Goal: Information Seeking & Learning: Learn about a topic

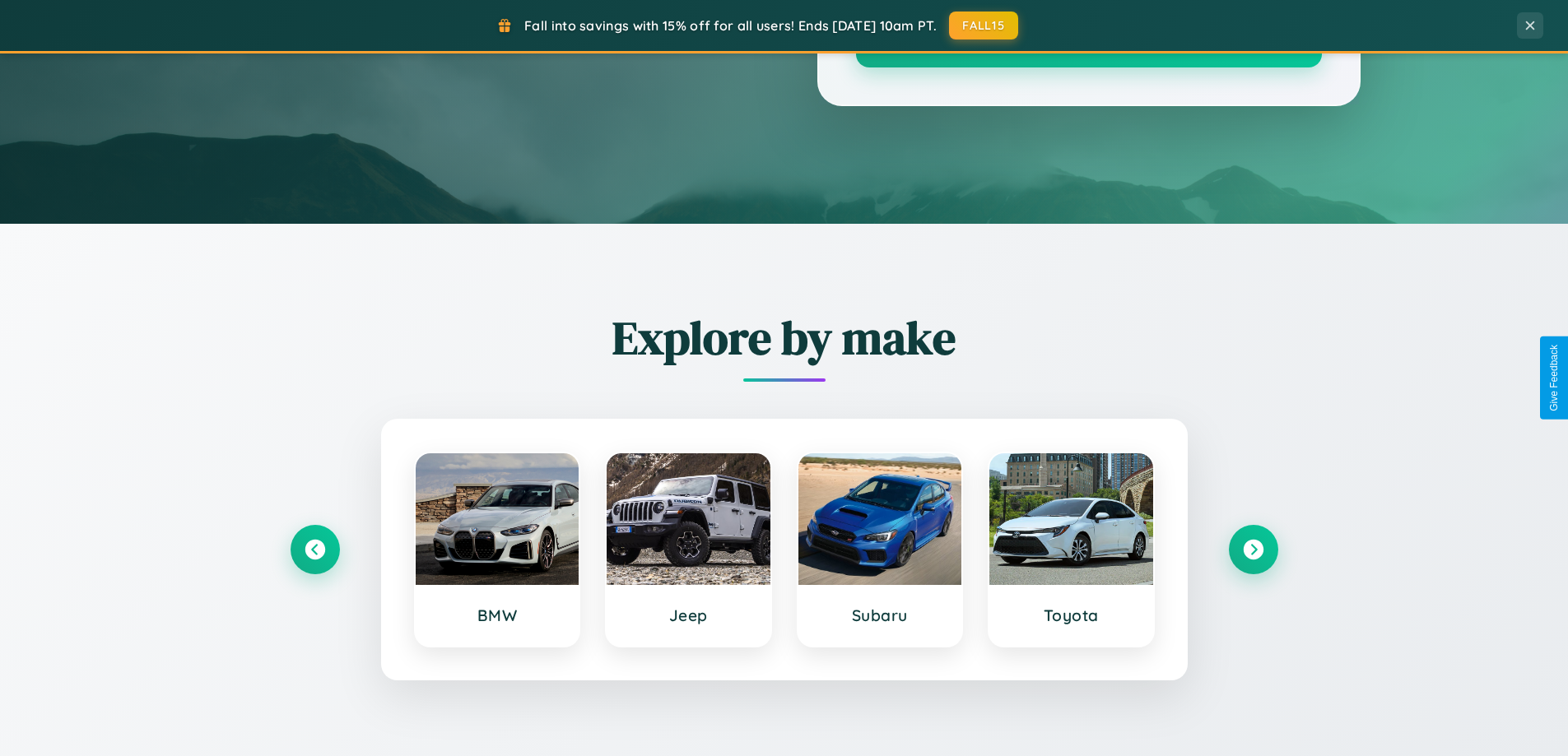
scroll to position [3165, 0]
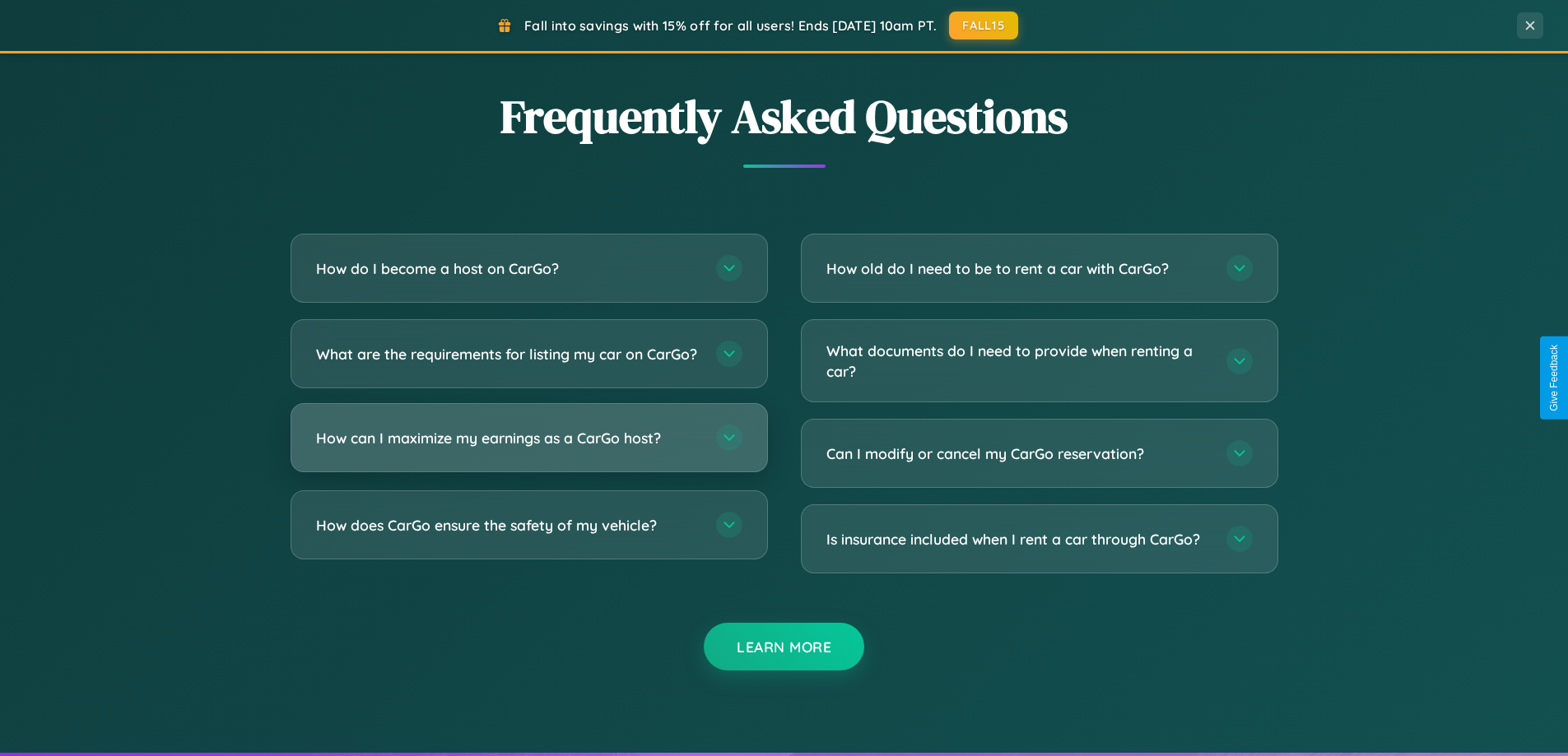
click at [529, 448] on h3 "How can I maximize my earnings as a CarGo host?" at bounding box center [508, 438] width 384 height 20
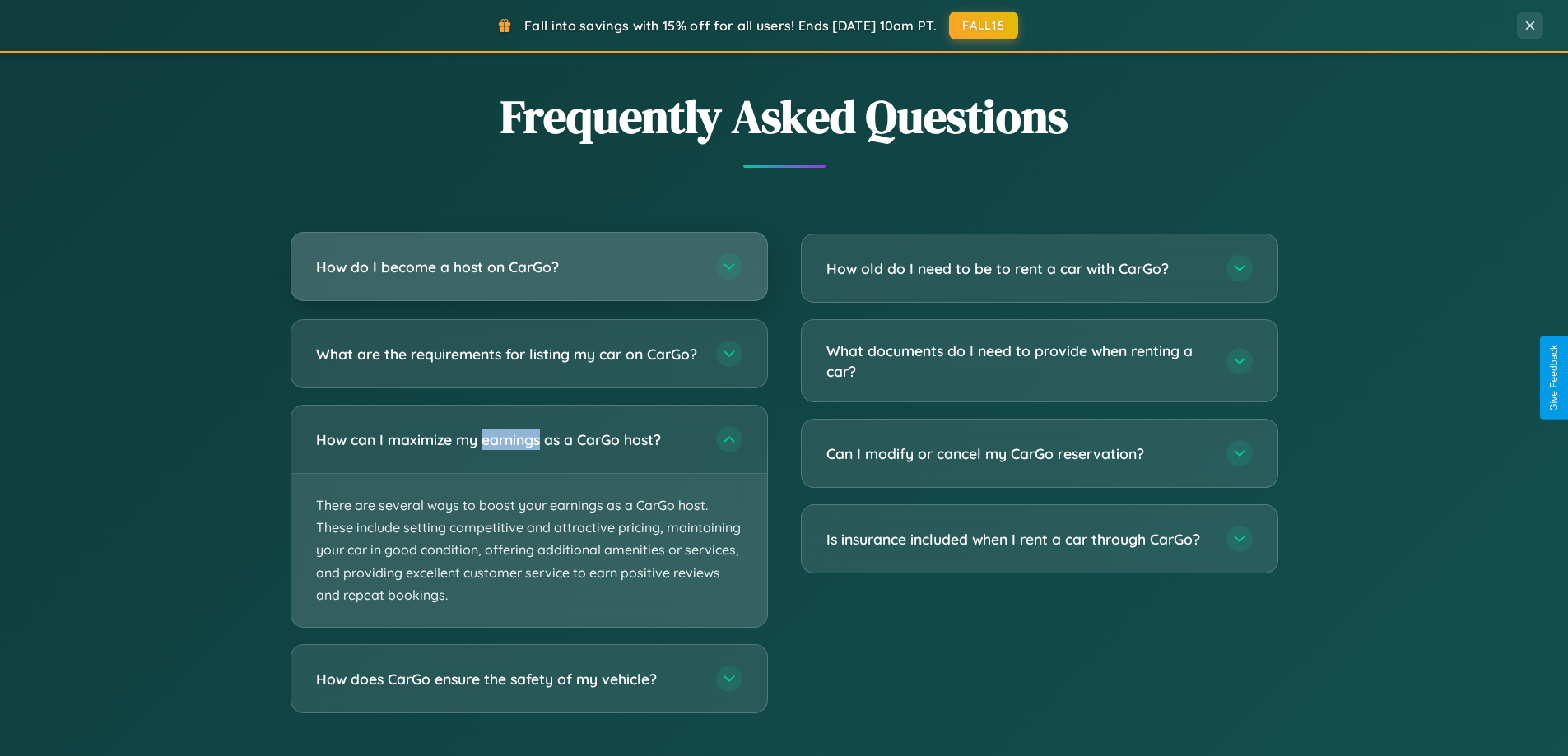
click at [529, 267] on h3 "How do I become a host on CarGo?" at bounding box center [508, 266] width 384 height 20
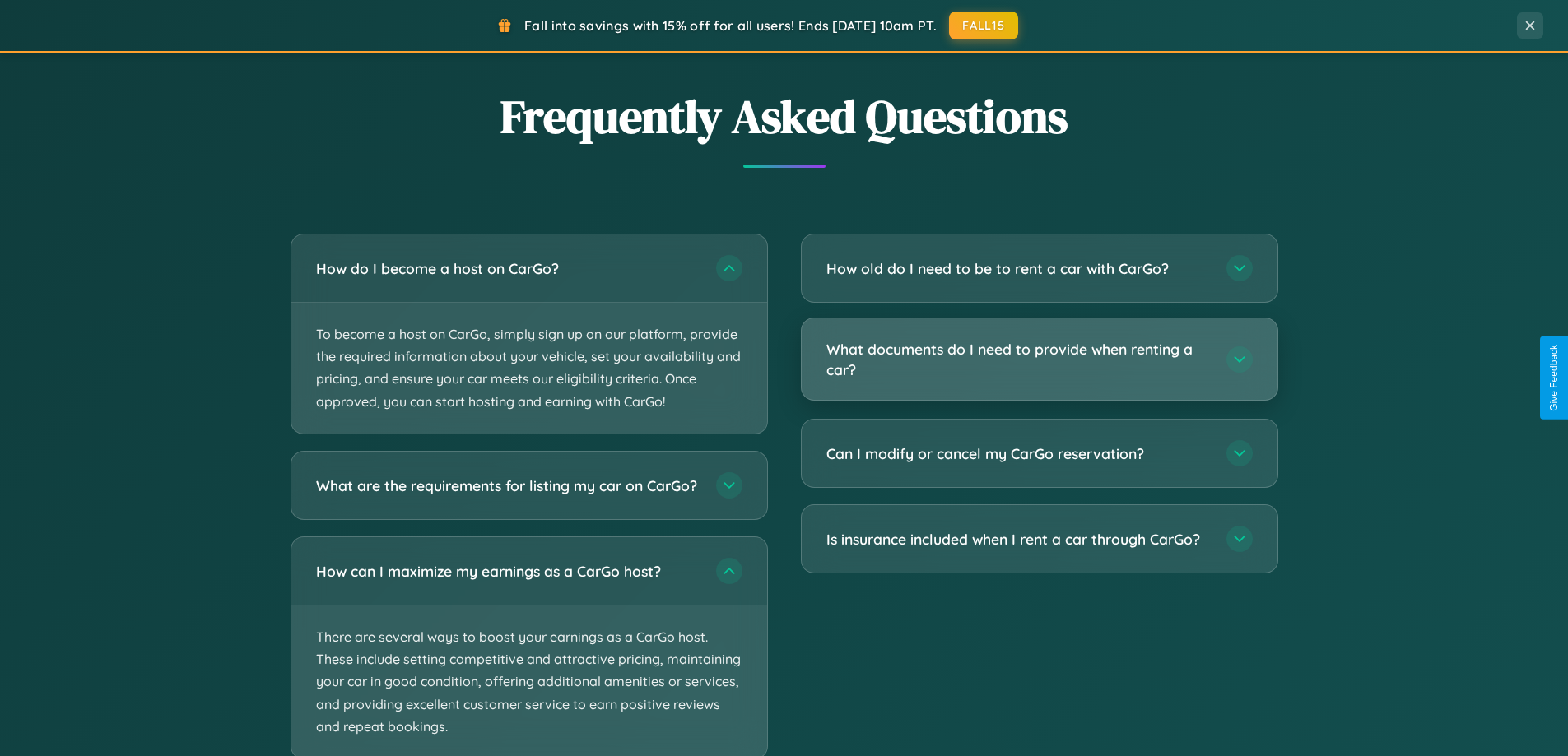
click at [1039, 360] on h3 "What documents do I need to provide when renting a car?" at bounding box center [1018, 360] width 384 height 41
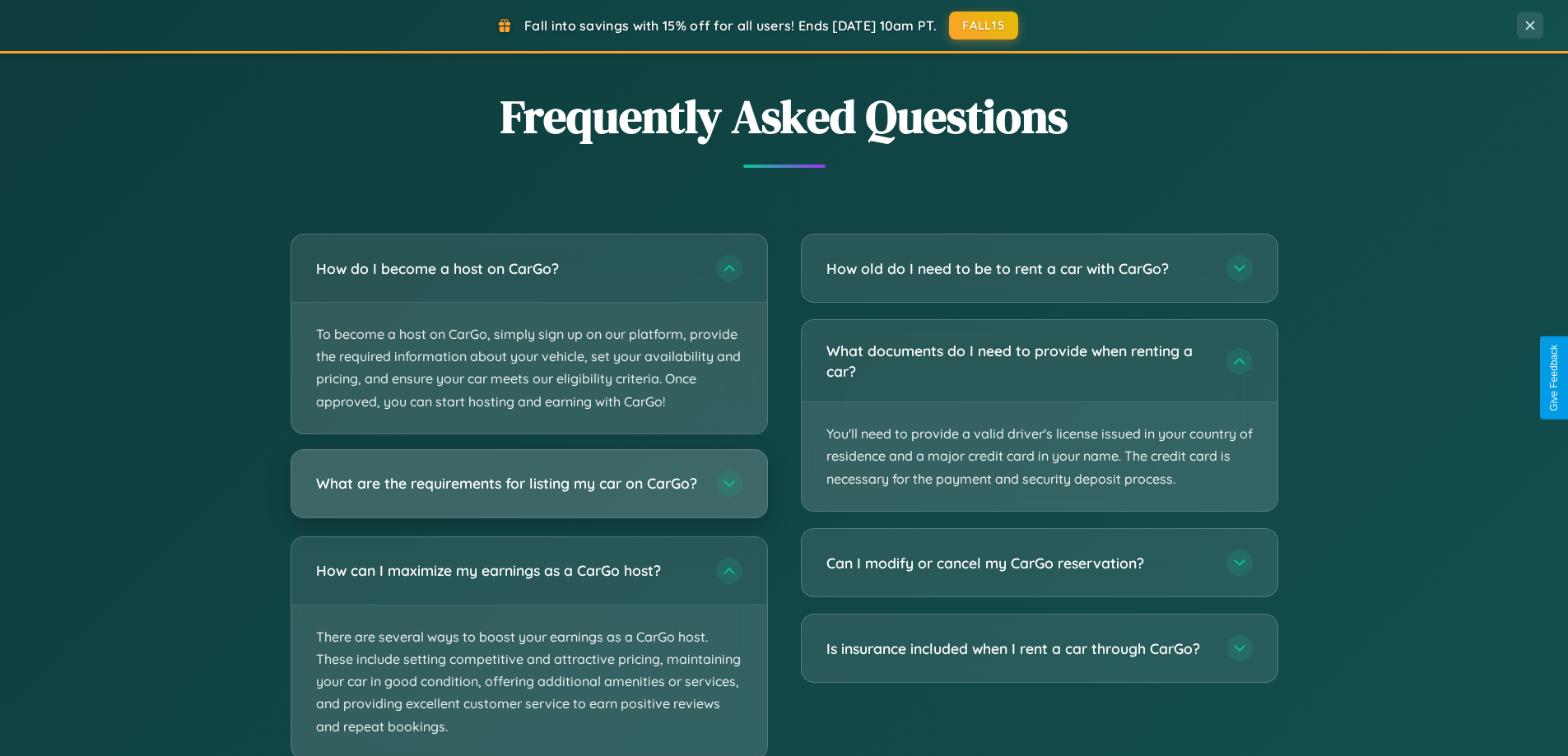
click at [529, 490] on h3 "What are the requirements for listing my car on CarGo?" at bounding box center [508, 483] width 384 height 20
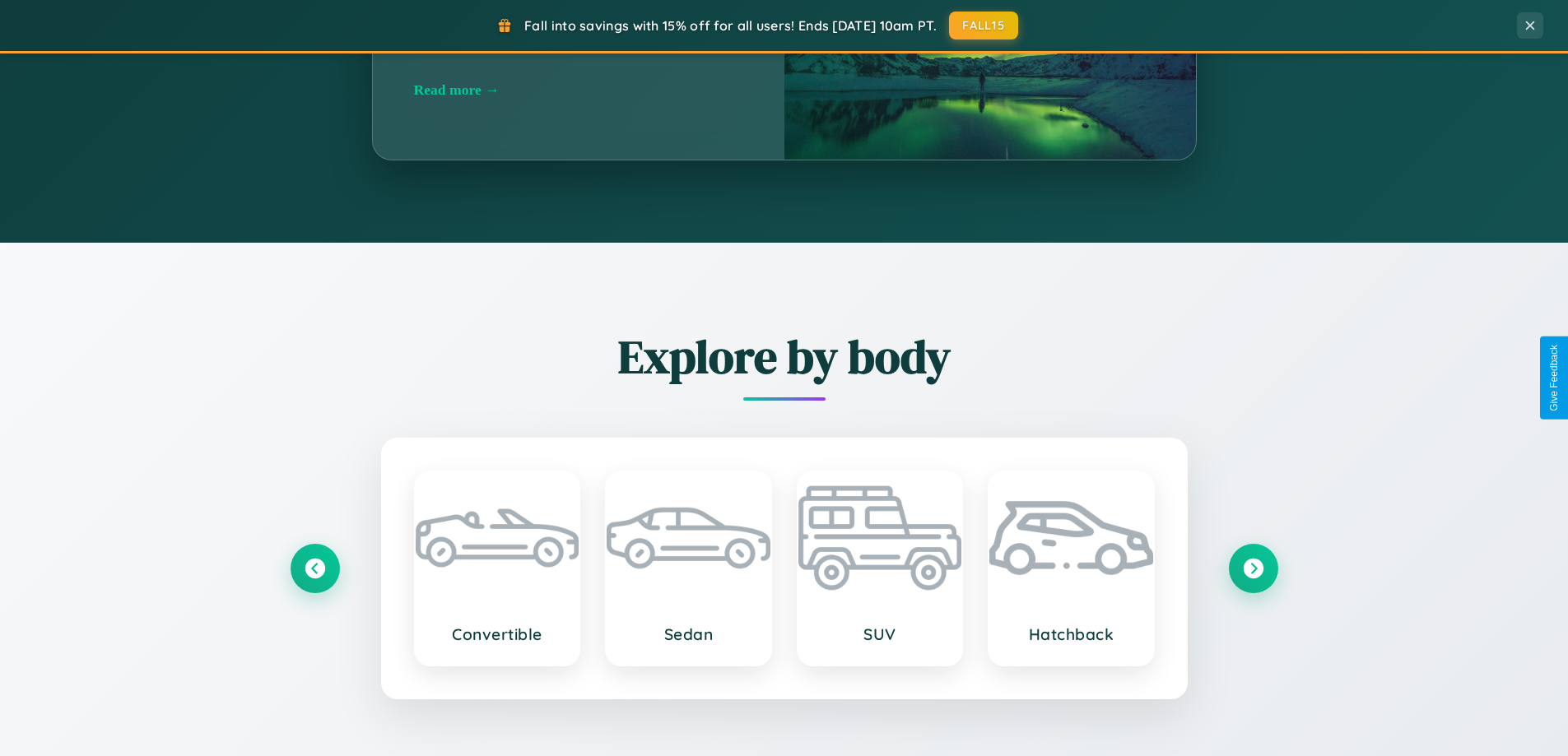
scroll to position [709, 0]
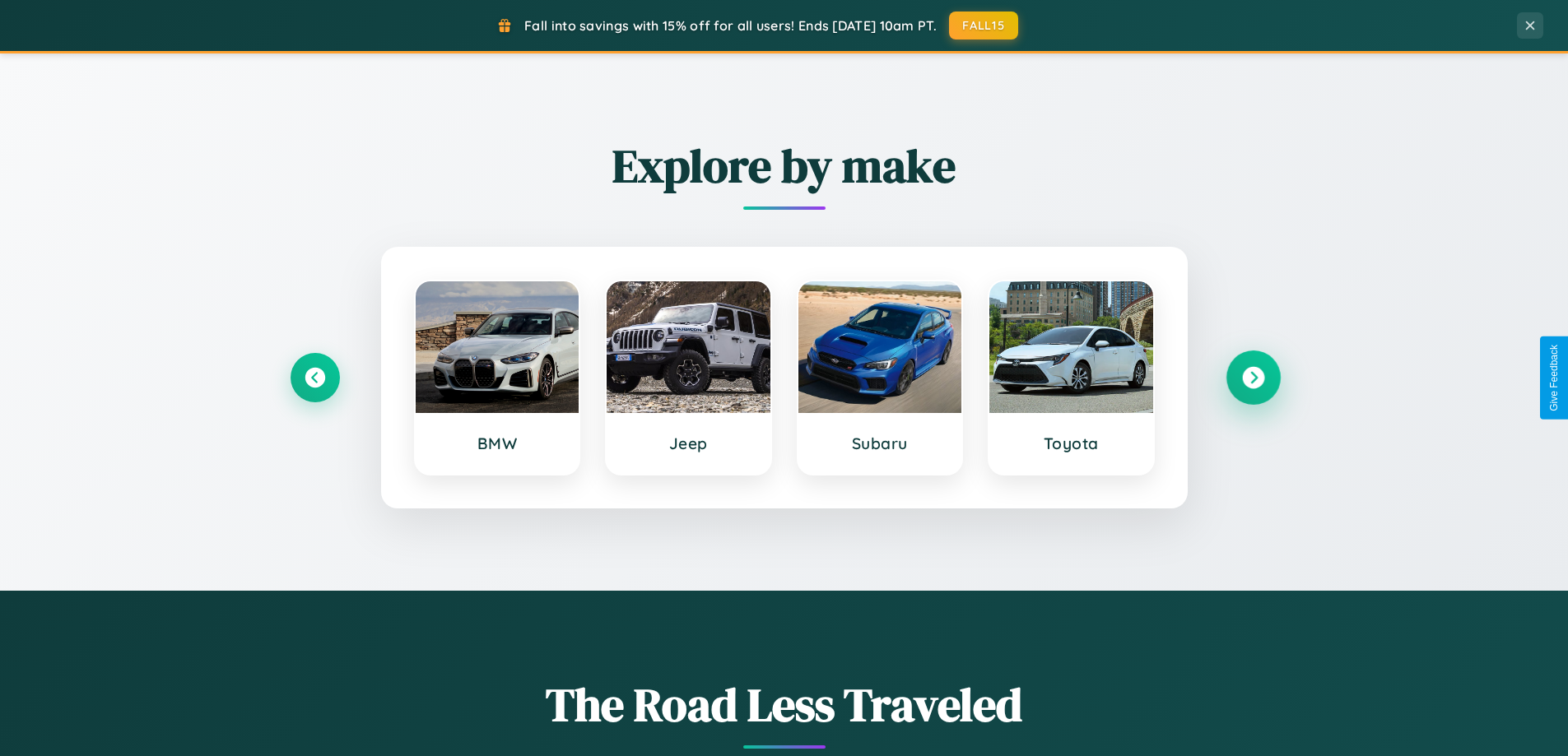
click at [1253, 378] on icon at bounding box center [1253, 378] width 22 height 22
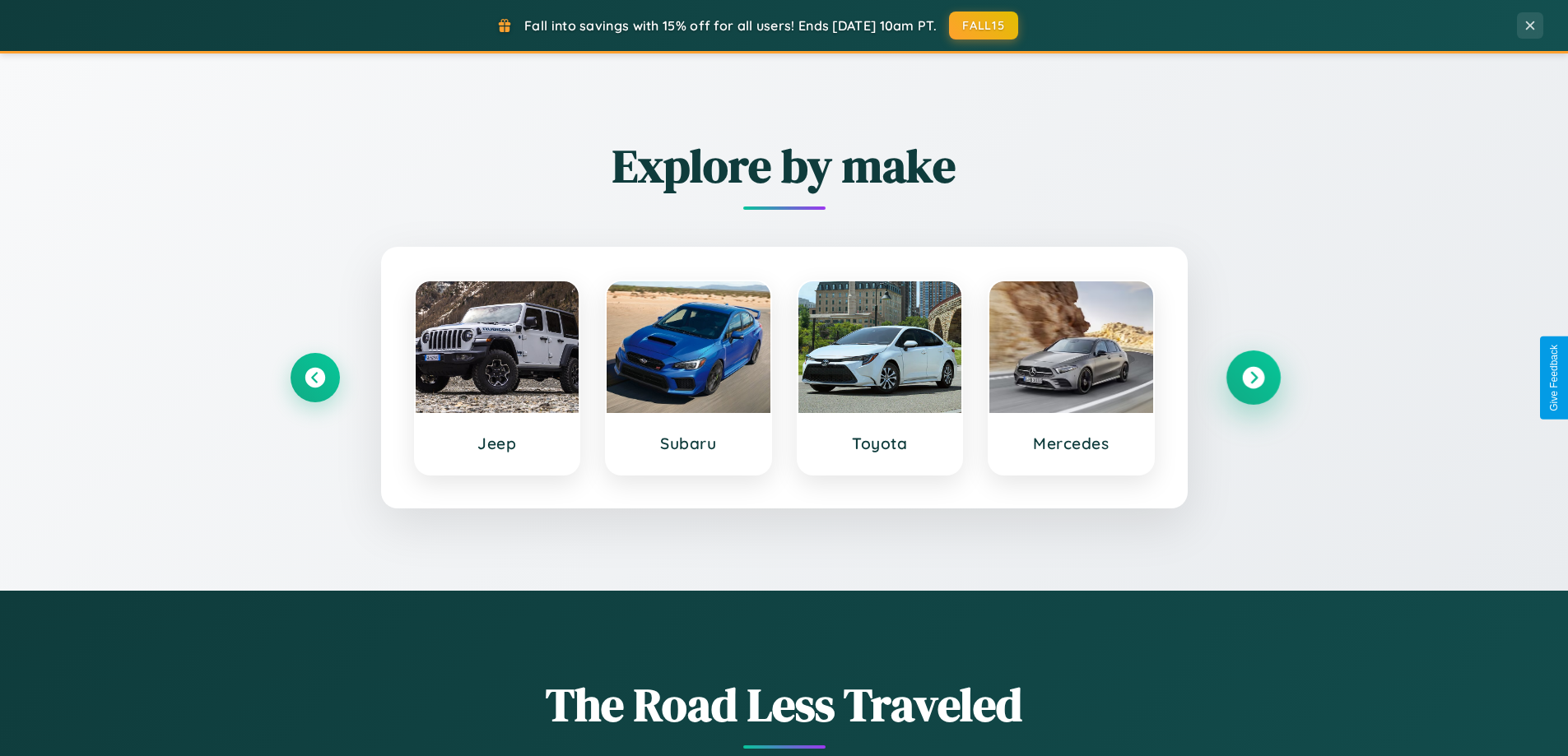
click at [1253, 378] on icon at bounding box center [1253, 378] width 22 height 22
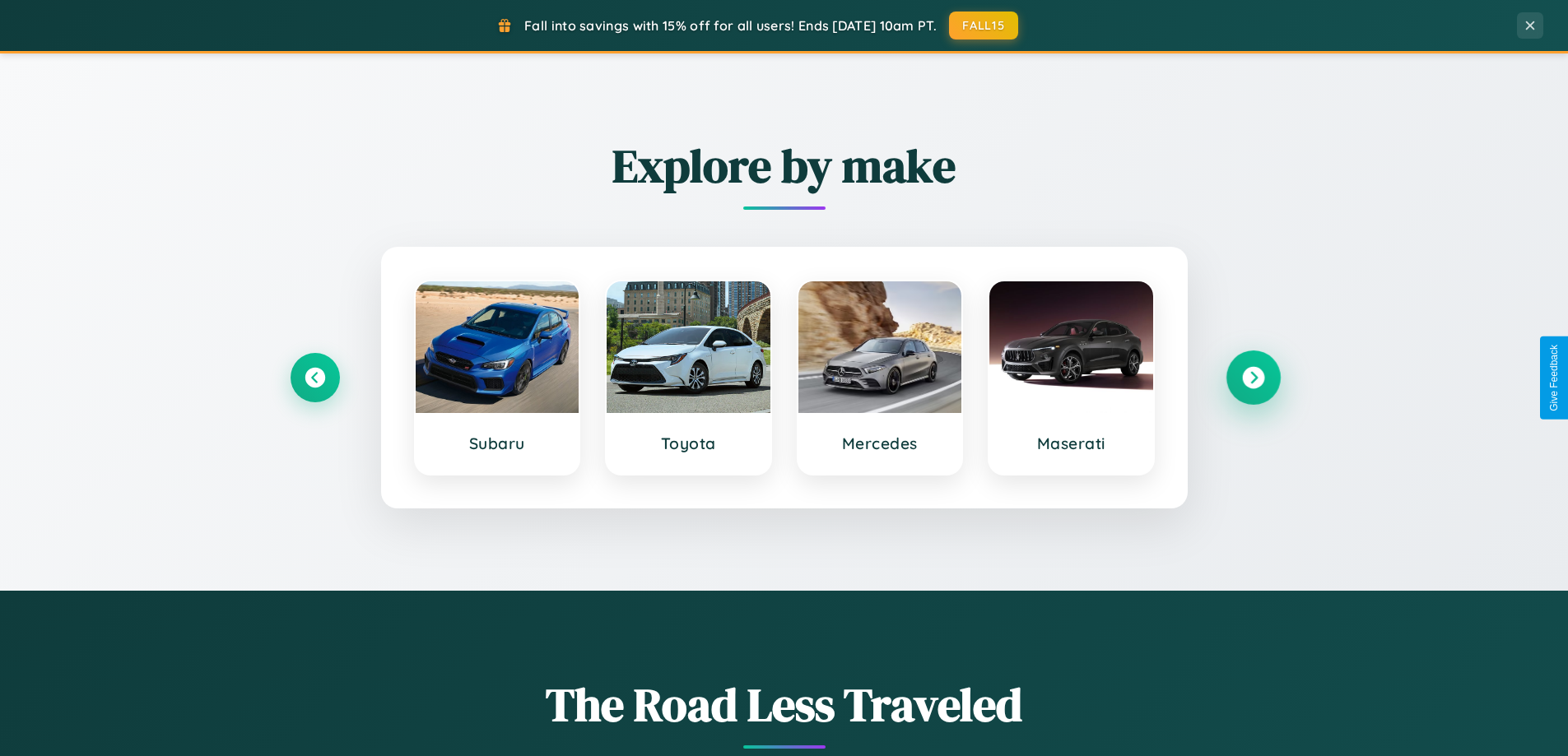
click at [1253, 378] on icon at bounding box center [1253, 378] width 22 height 22
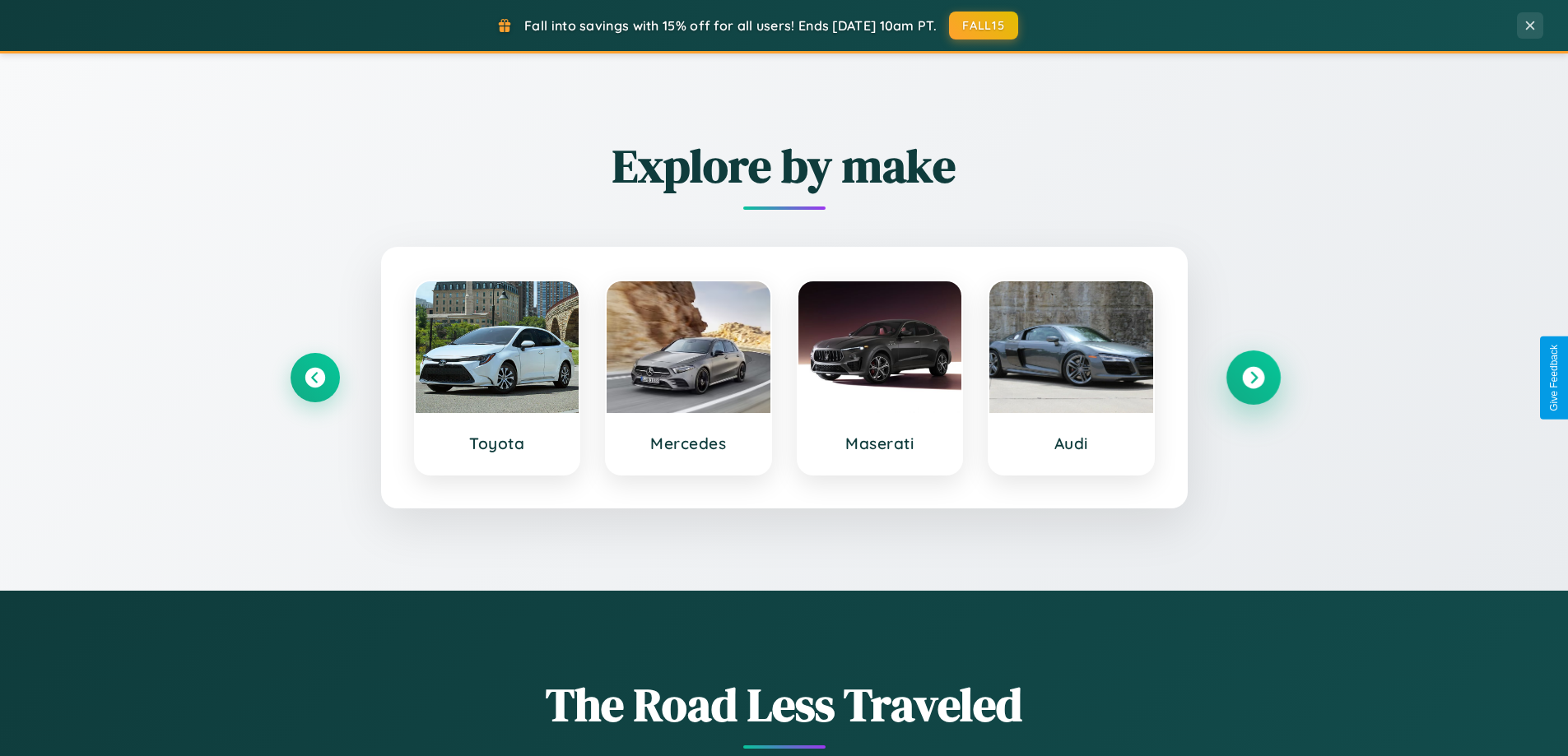
click at [1253, 378] on icon at bounding box center [1253, 378] width 22 height 22
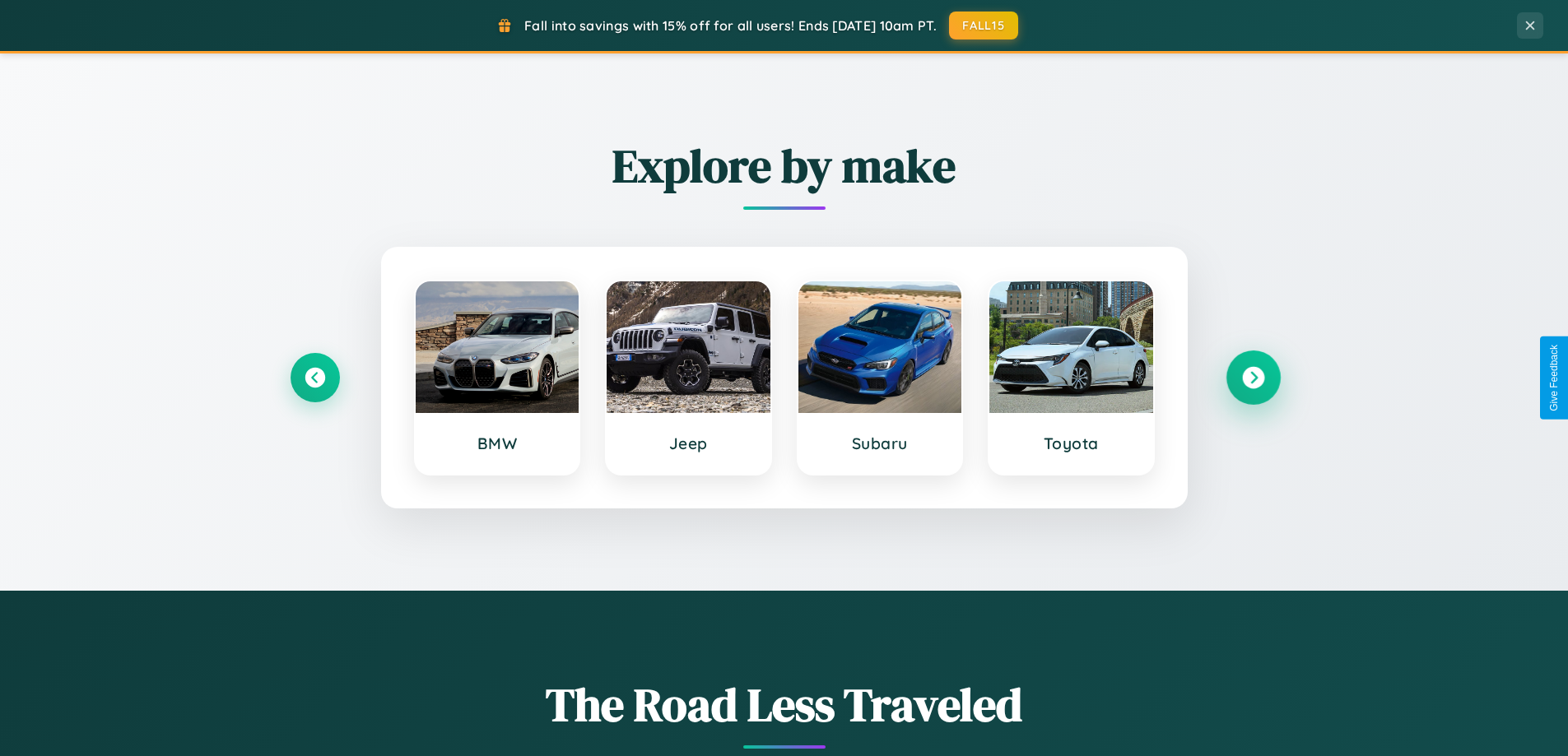
click at [1253, 378] on icon at bounding box center [1253, 378] width 22 height 22
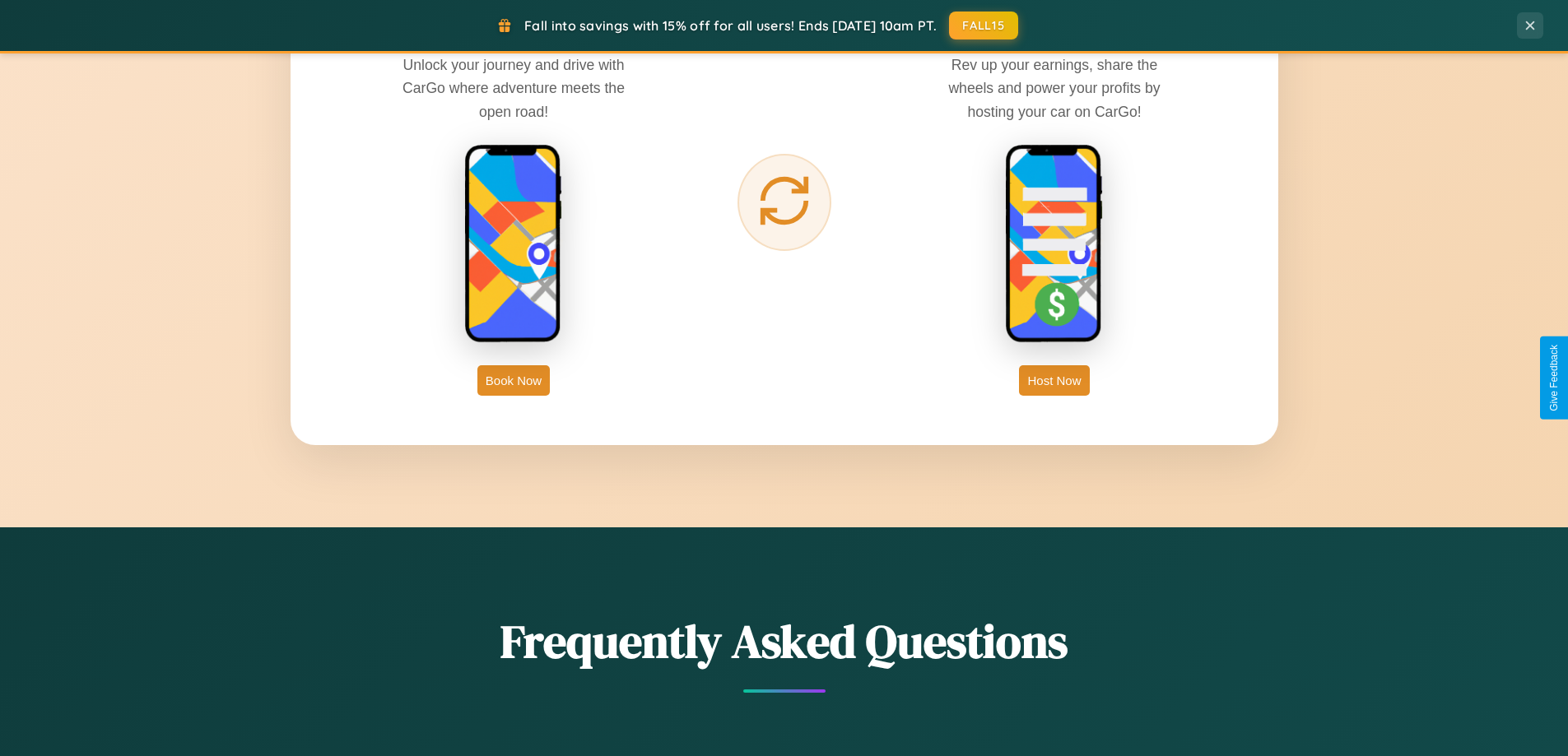
scroll to position [2643, 0]
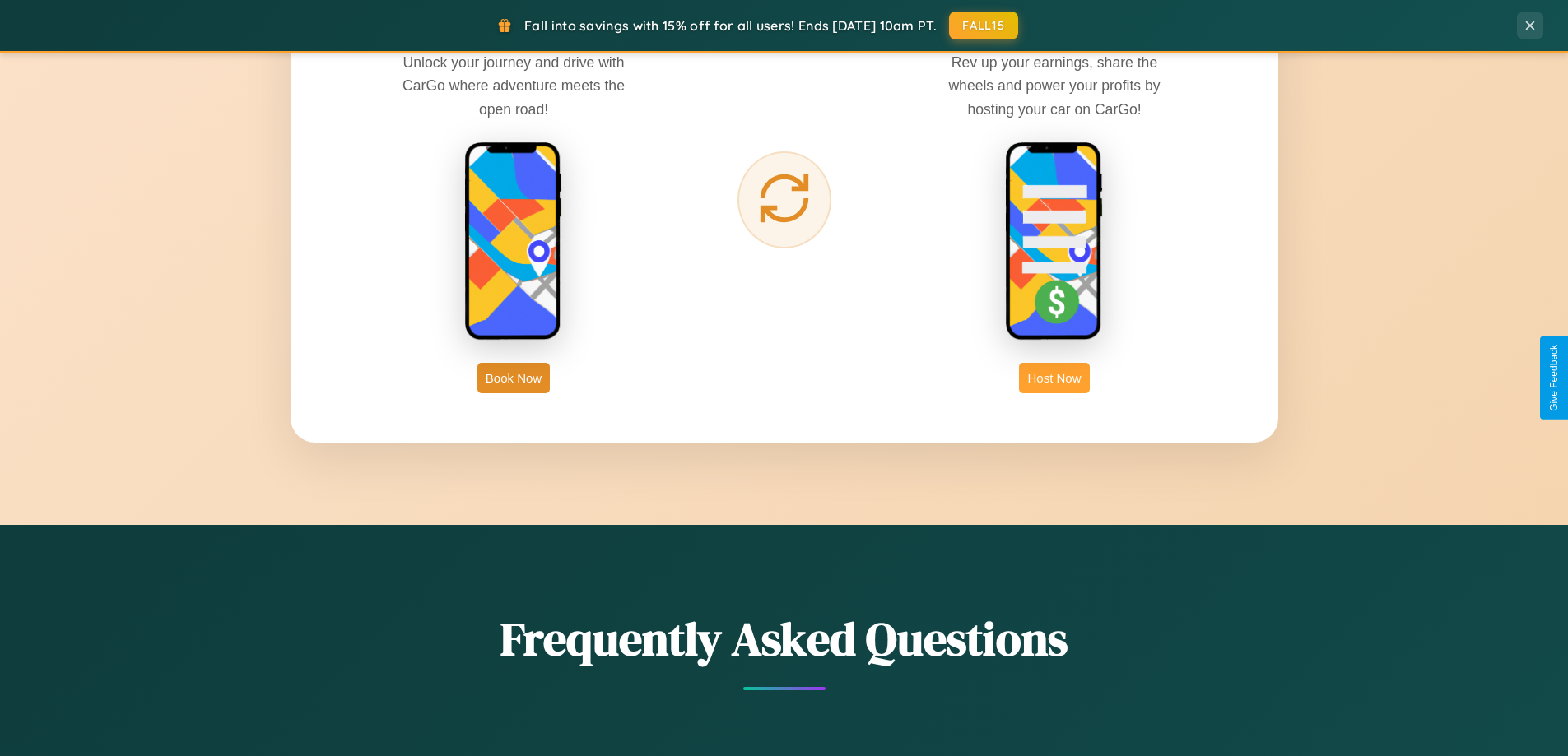
click at [1054, 378] on button "Host Now" at bounding box center [1054, 377] width 70 height 30
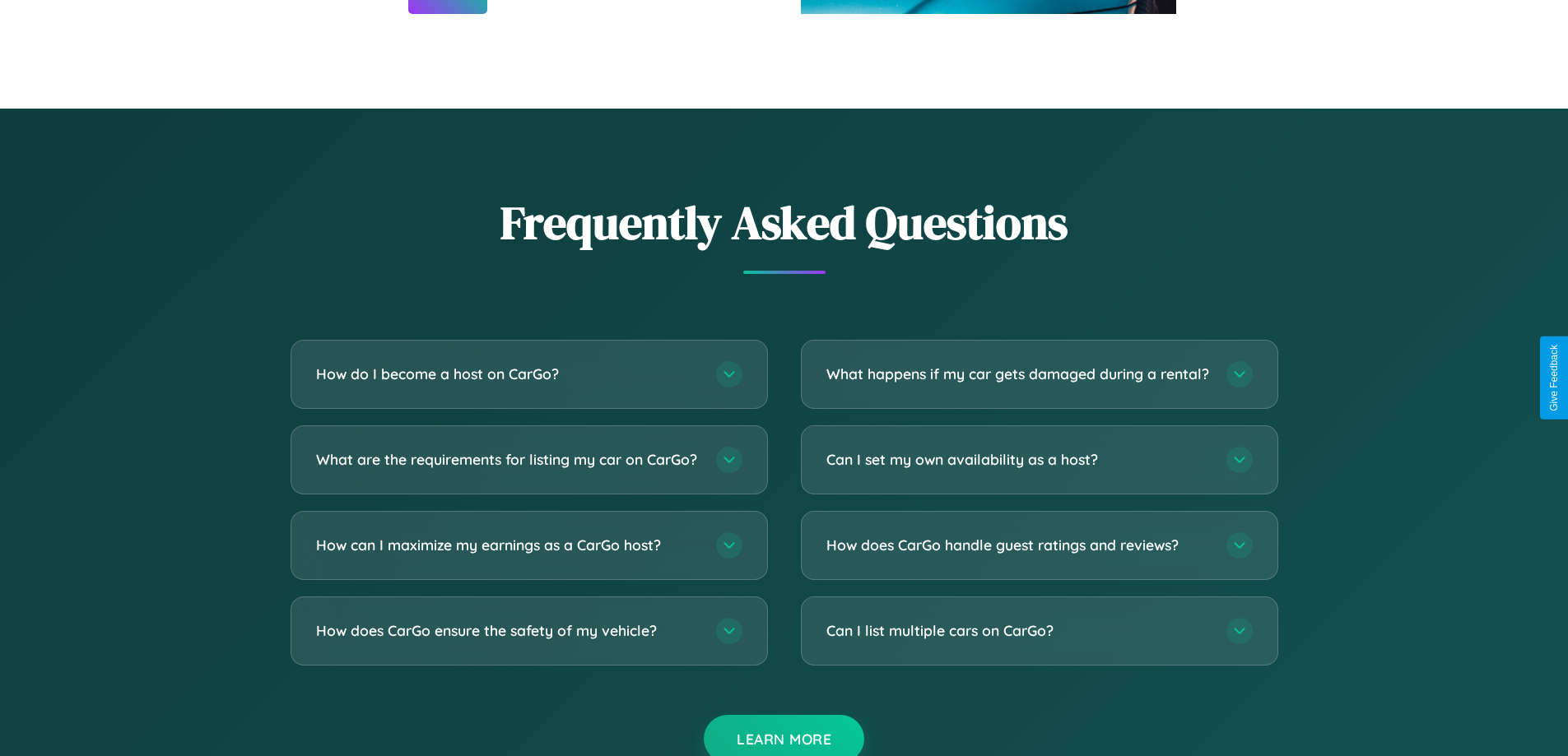
scroll to position [2224, 0]
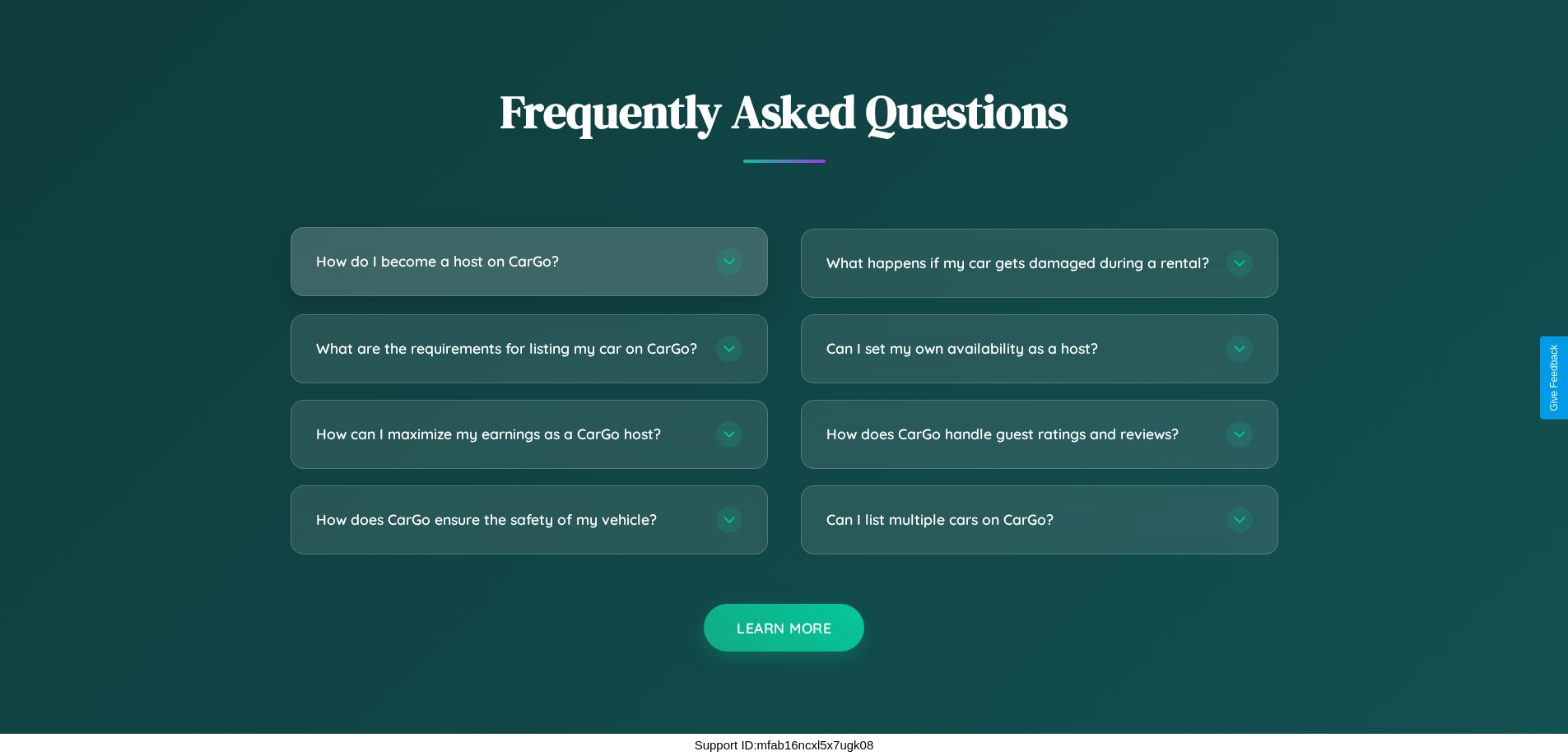
click at [529, 251] on h3 "How do I become a host on CarGo?" at bounding box center [508, 261] width 384 height 20
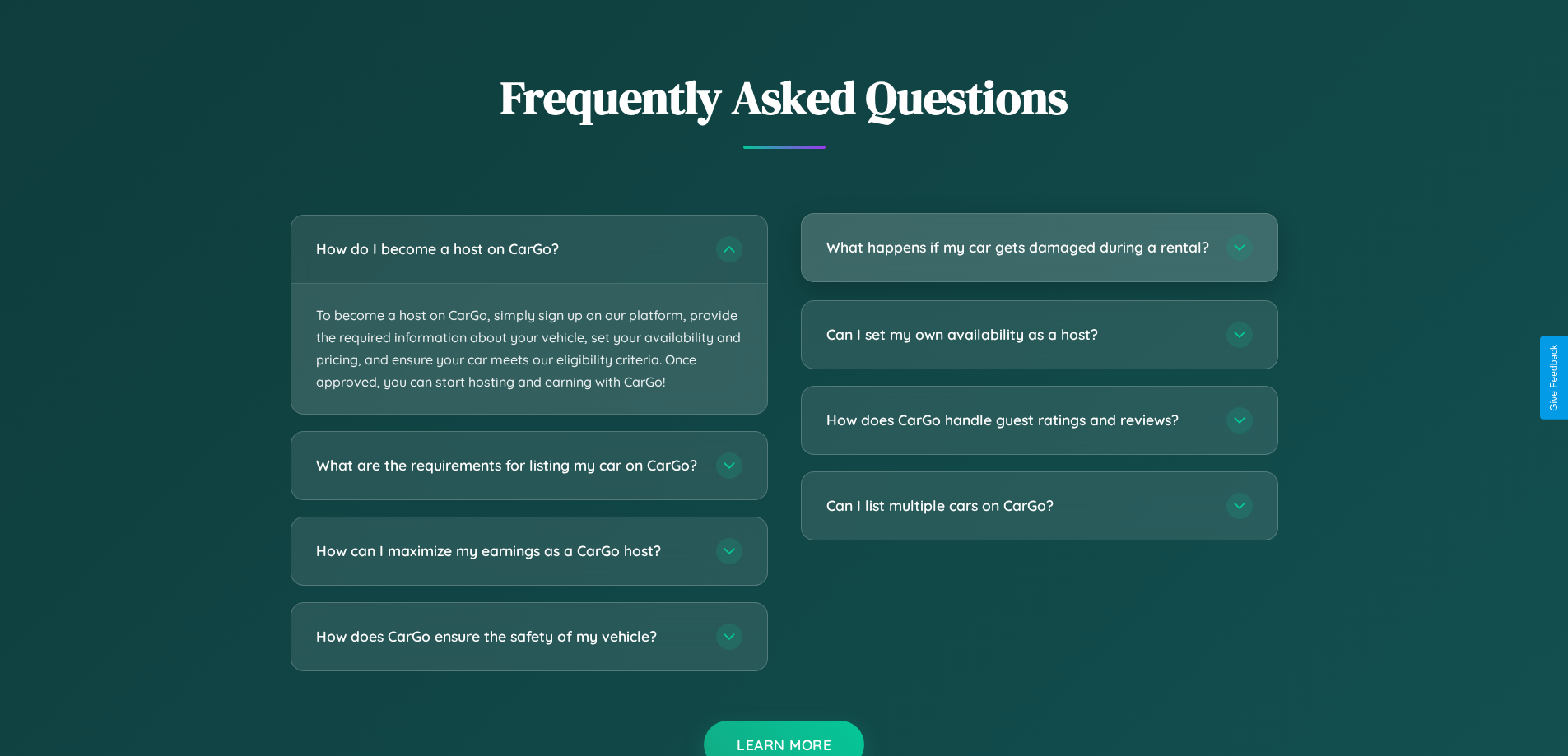
click at [1039, 255] on h3 "What happens if my car gets damaged during a rental?" at bounding box center [1018, 247] width 384 height 20
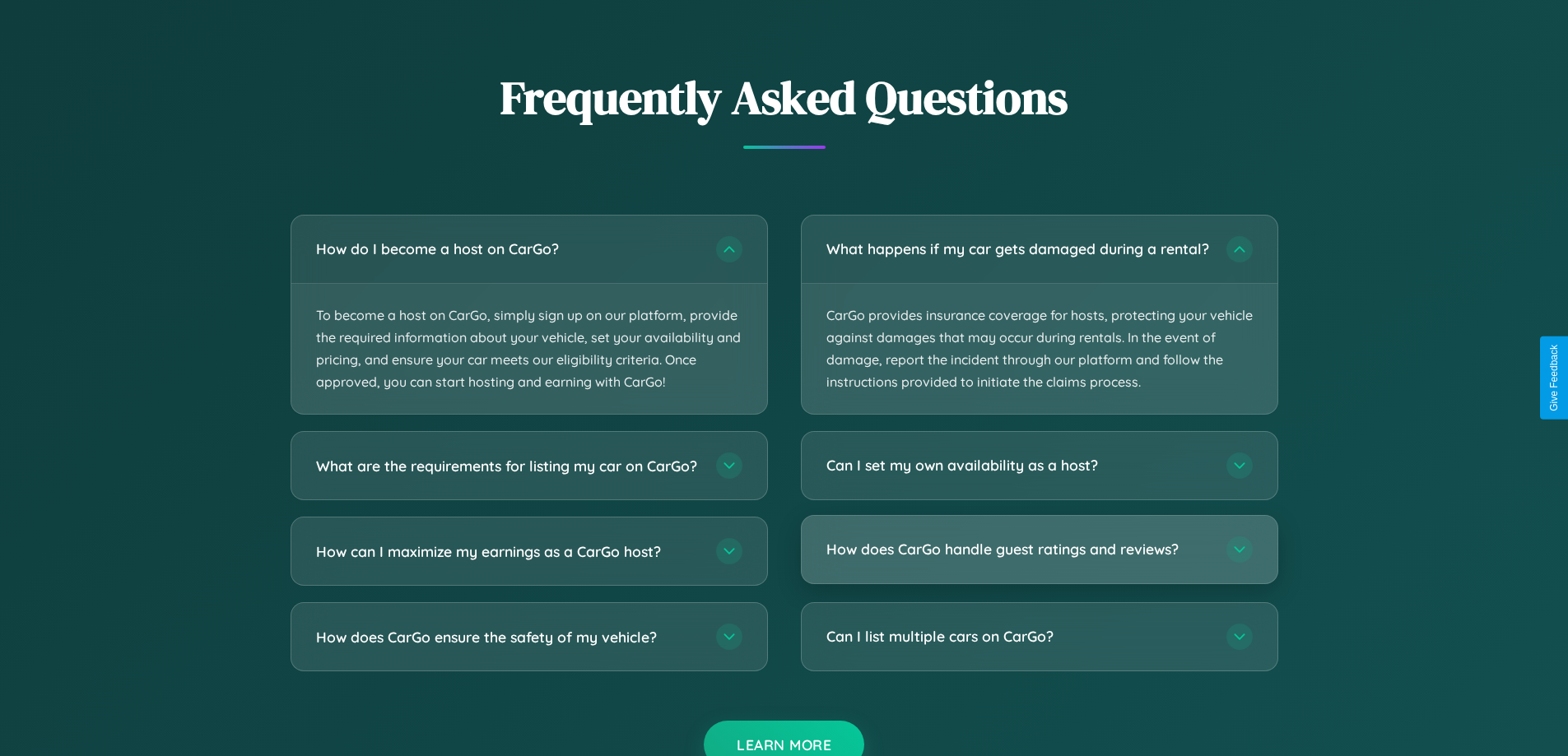
click at [1039, 561] on h3 "How does CarGo handle guest ratings and reviews?" at bounding box center [1018, 549] width 384 height 20
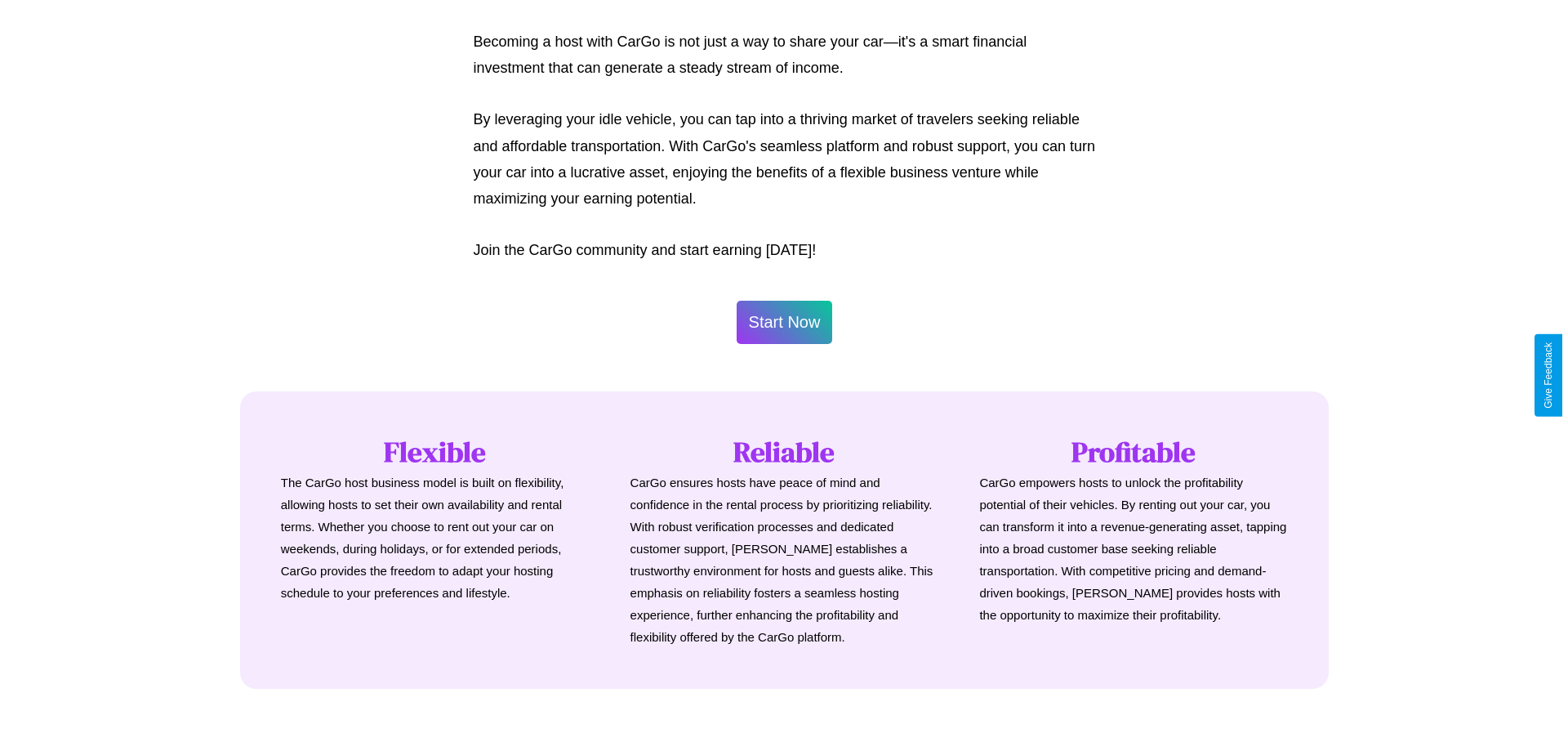
scroll to position [789, 0]
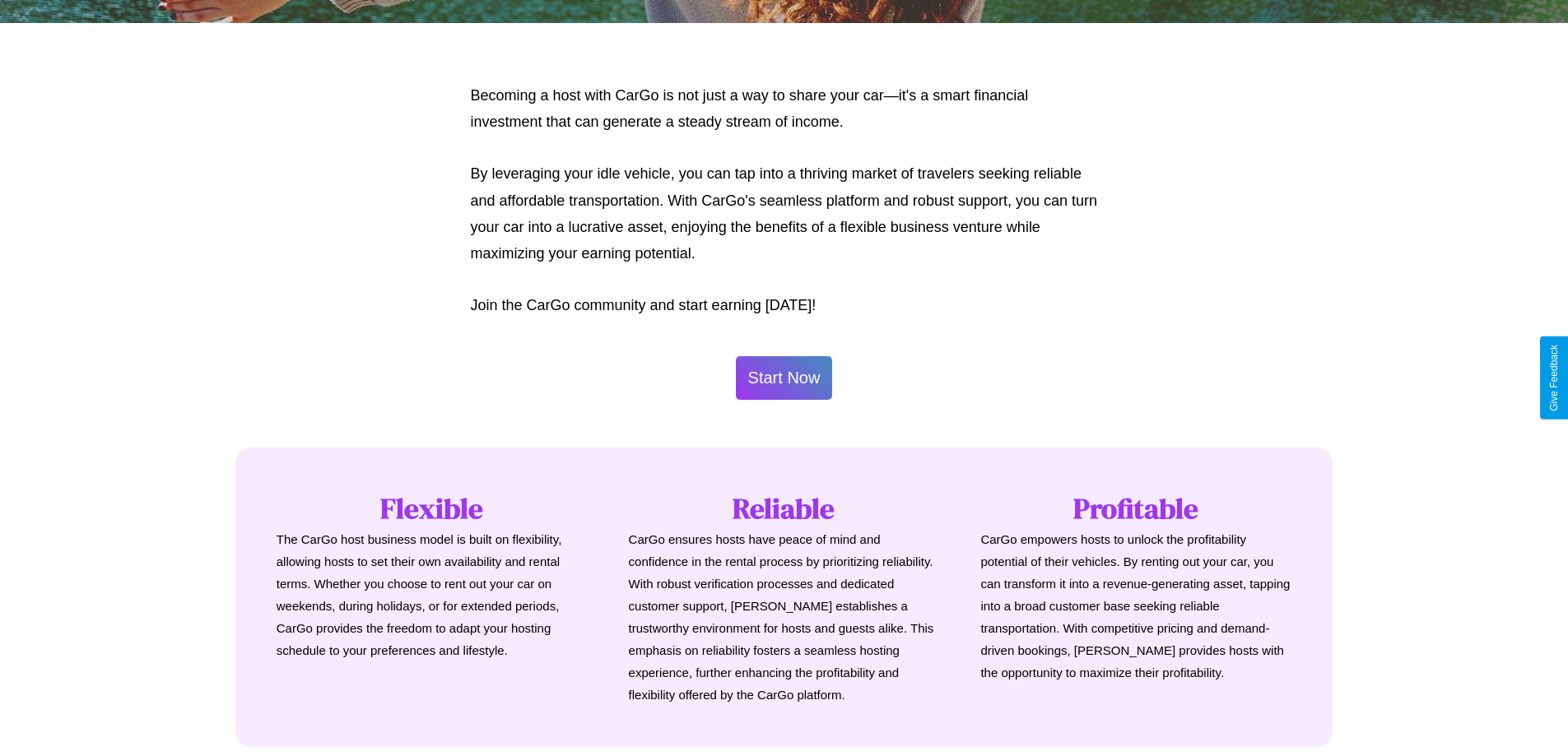
click at [783, 378] on button "Start Now" at bounding box center [784, 377] width 97 height 43
